Goal: Task Accomplishment & Management: Use online tool/utility

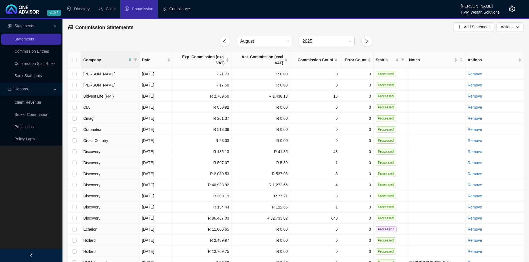
click at [170, 12] on li "Compliance" at bounding box center [176, 9] width 37 height 18
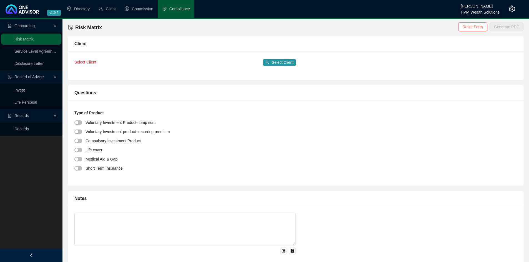
click at [25, 92] on link "Invest" at bounding box center [19, 90] width 10 height 4
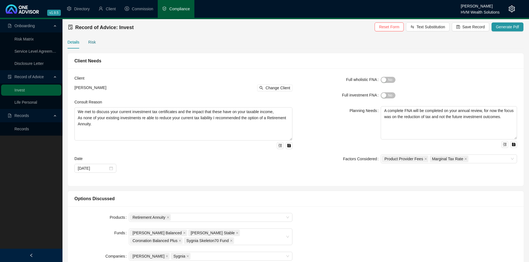
click at [94, 42] on div "Risk" at bounding box center [91, 42] width 7 height 6
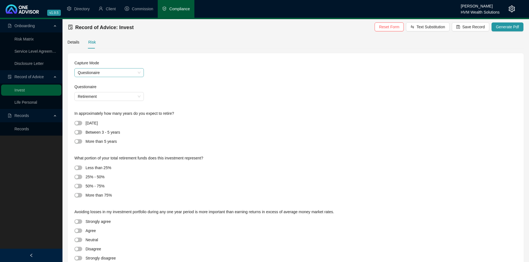
click at [106, 75] on span "Questionaire" at bounding box center [109, 73] width 63 height 8
click at [102, 97] on span "Retirement" at bounding box center [109, 96] width 63 height 8
click at [100, 116] on div "Retirement" at bounding box center [109, 117] width 61 height 6
click at [77, 144] on div at bounding box center [79, 141] width 11 height 6
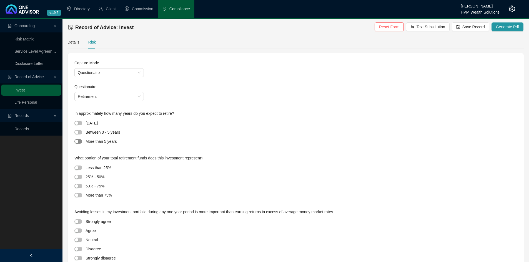
click at [79, 142] on span "button" at bounding box center [78, 141] width 8 height 4
click at [77, 169] on div "button" at bounding box center [76, 167] width 3 height 3
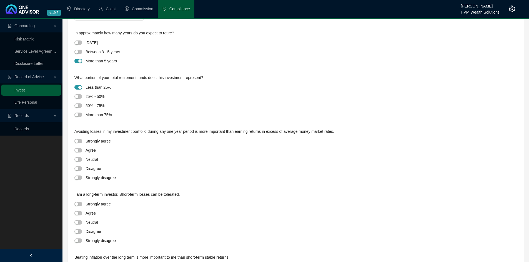
scroll to position [83, 0]
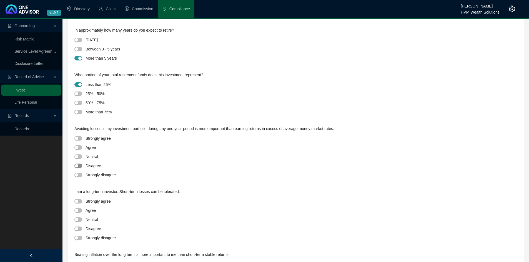
click at [80, 167] on span "button" at bounding box center [78, 166] width 8 height 4
click at [80, 204] on div at bounding box center [79, 201] width 11 height 6
click at [79, 200] on span "button" at bounding box center [78, 201] width 8 height 4
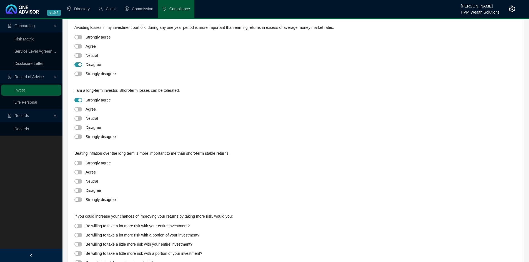
scroll to position [194, 0]
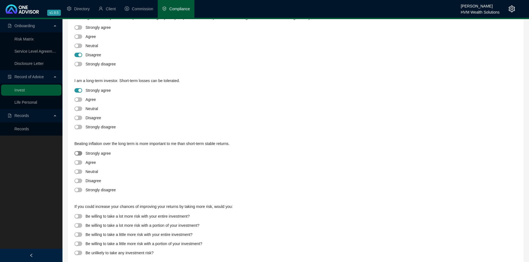
click at [79, 154] on span "button" at bounding box center [78, 153] width 8 height 4
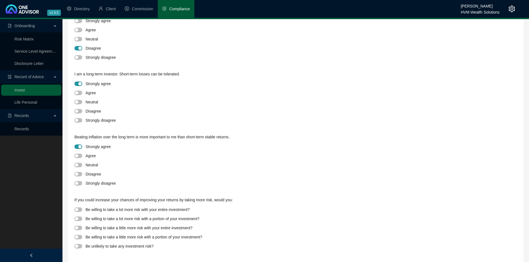
scroll to position [203, 0]
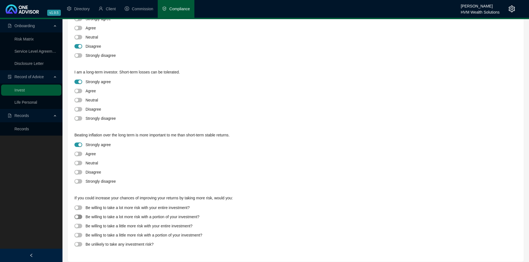
click at [79, 218] on span "button" at bounding box center [78, 217] width 8 height 4
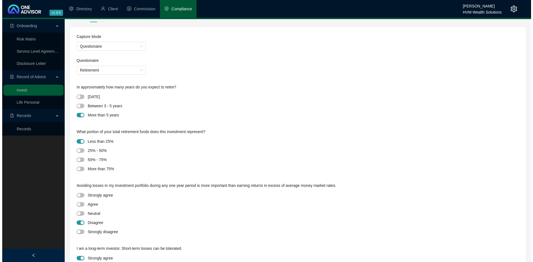
scroll to position [0, 0]
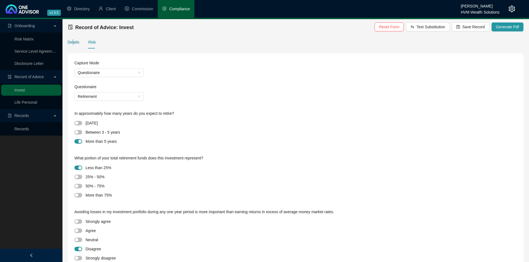
drag, startPoint x: 73, startPoint y: 43, endPoint x: 63, endPoint y: 57, distance: 17.9
click at [74, 43] on div "Details" at bounding box center [73, 42] width 12 height 6
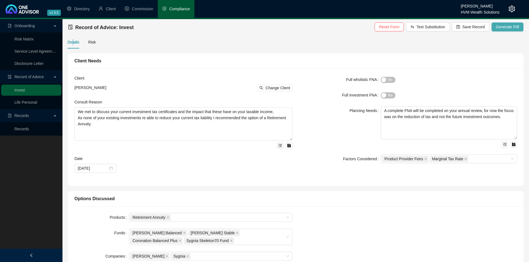
click at [508, 27] on span "Generate Pdf" at bounding box center [507, 27] width 23 height 6
